Goal: Task Accomplishment & Management: Complete application form

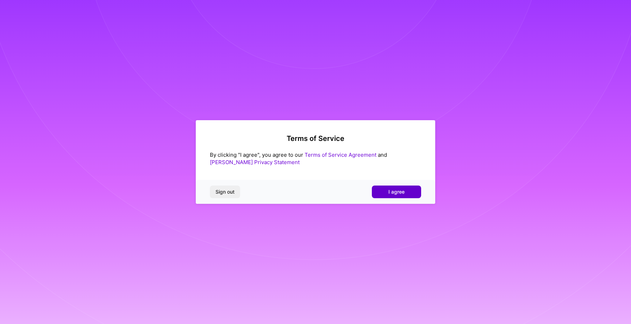
click at [405, 192] on button "I agree" at bounding box center [396, 192] width 49 height 13
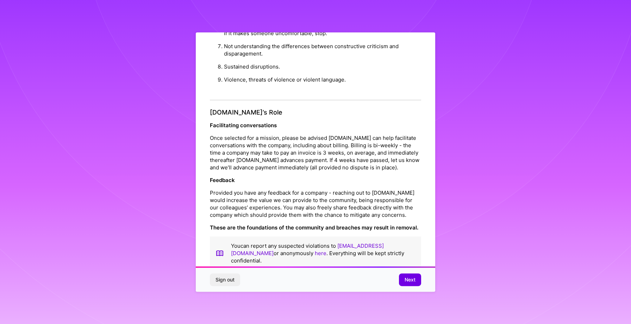
scroll to position [1, 0]
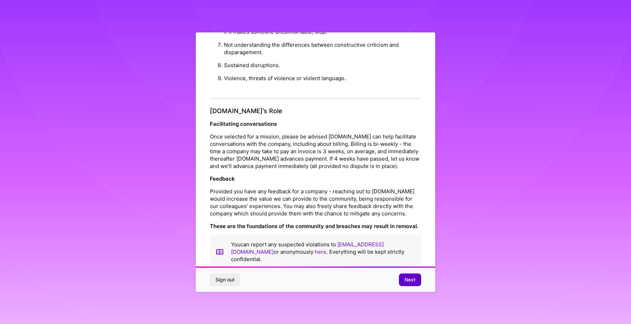
click at [404, 281] on span "Next" at bounding box center [409, 280] width 11 height 7
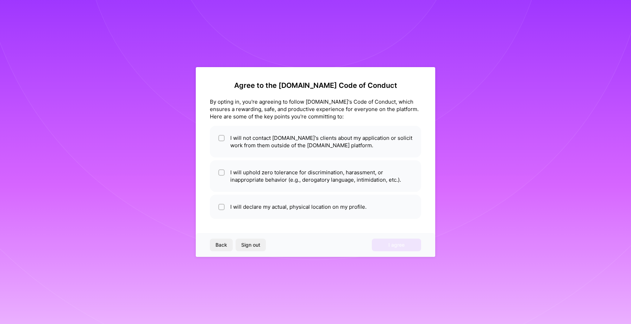
scroll to position [0, 0]
click at [217, 134] on li "I will not contact [DOMAIN_NAME]'s clients about my application or solicit work…" at bounding box center [315, 142] width 211 height 32
checkbox input "true"
click at [222, 177] on span at bounding box center [221, 176] width 6 height 15
checkbox input "true"
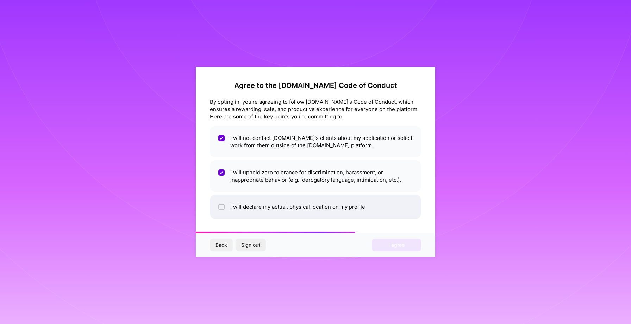
click at [220, 203] on li "I will declare my actual, physical location on my profile." at bounding box center [315, 207] width 211 height 24
checkbox input "true"
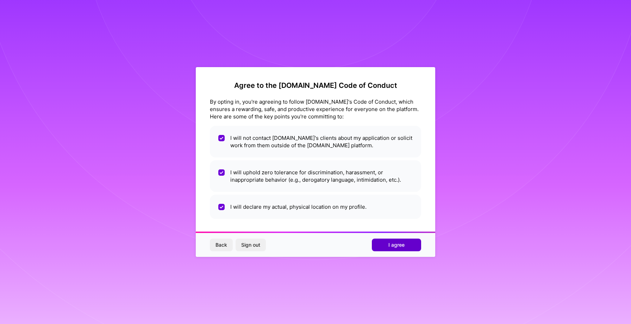
click at [395, 244] on span "I agree" at bounding box center [396, 245] width 16 height 7
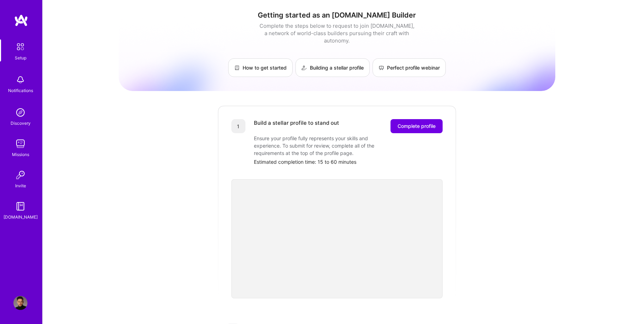
click at [490, 200] on div "Getting started as an [DOMAIN_NAME] Builder Complete the steps below to request…" at bounding box center [337, 274] width 436 height 539
